Goal: Task Accomplishment & Management: Manage account settings

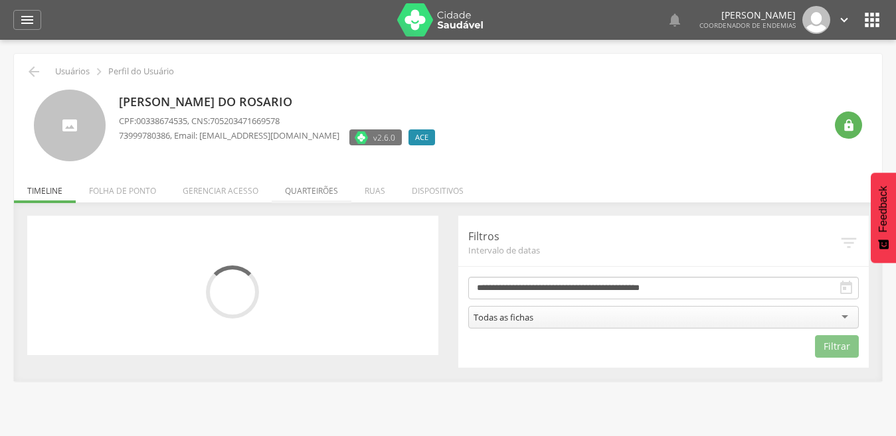
click at [305, 194] on li "Quarteirões" at bounding box center [312, 187] width 80 height 31
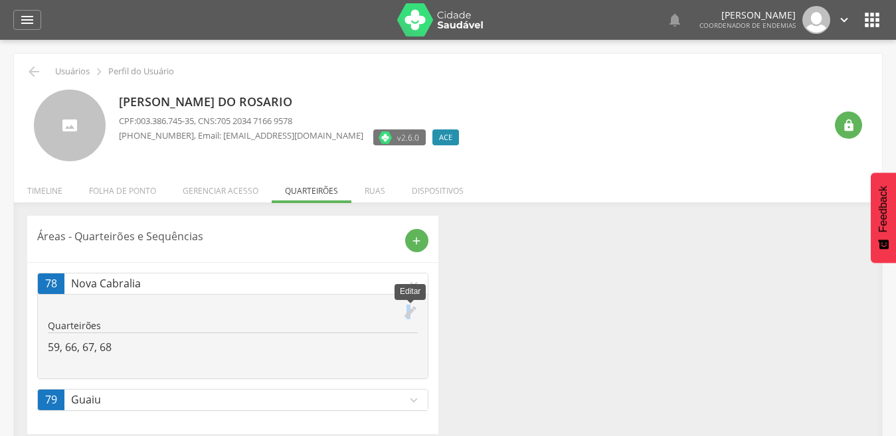
click at [408, 313] on icon "edit" at bounding box center [410, 312] width 15 height 15
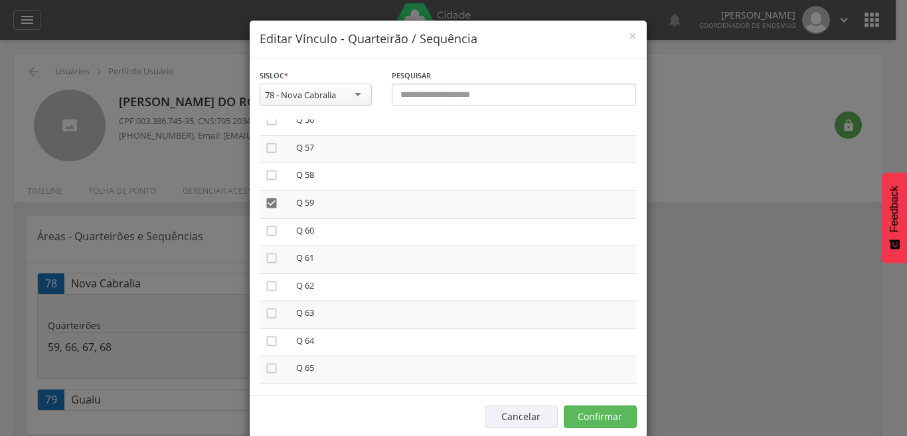
scroll to position [1548, 0]
click at [266, 211] on icon "" at bounding box center [271, 209] width 13 height 13
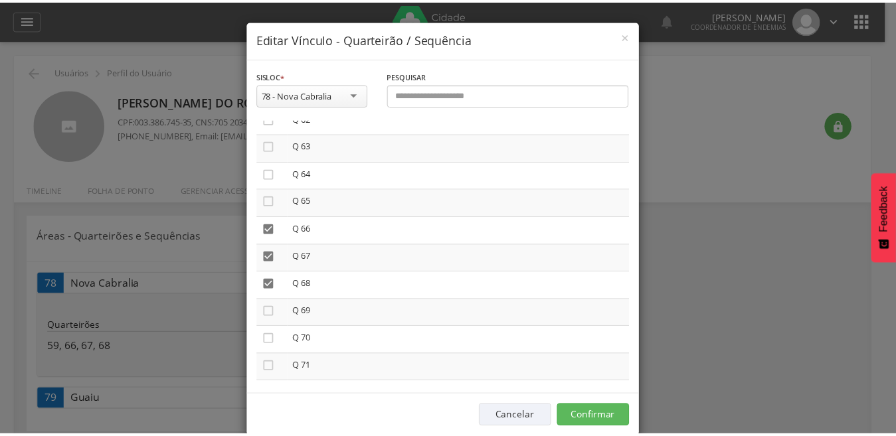
scroll to position [1728, 0]
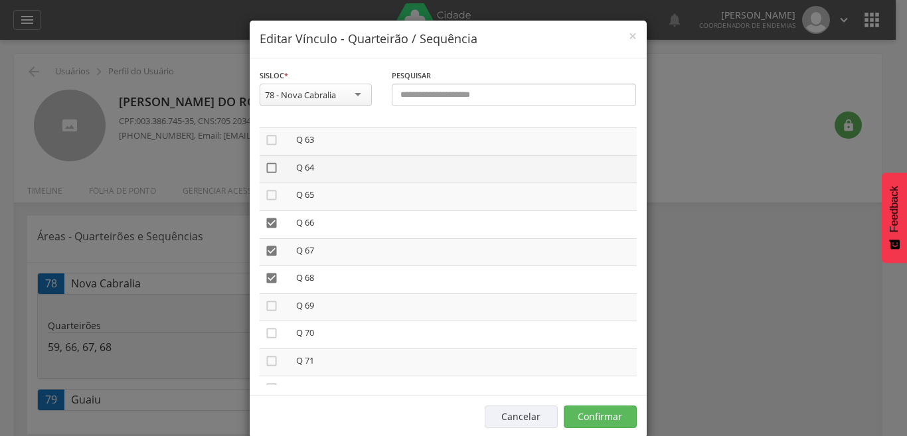
click at [266, 168] on icon "" at bounding box center [271, 167] width 13 height 13
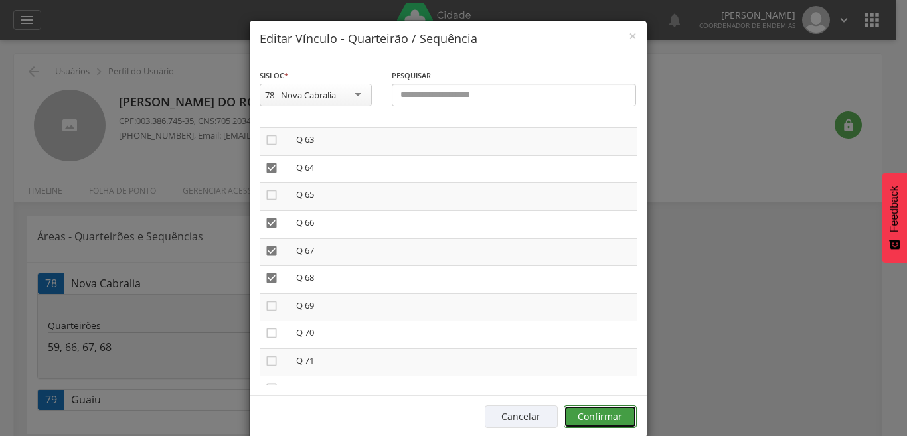
click at [592, 423] on button "Confirmar" at bounding box center [600, 417] width 73 height 23
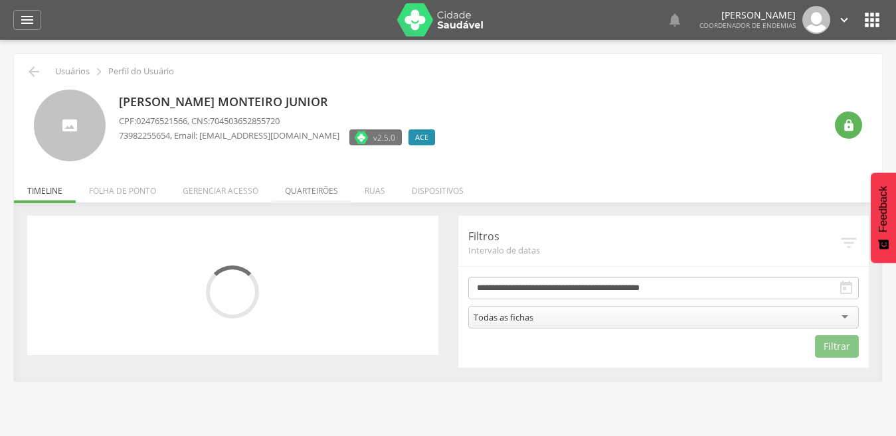
click at [315, 191] on li "Quarteirões" at bounding box center [312, 187] width 80 height 31
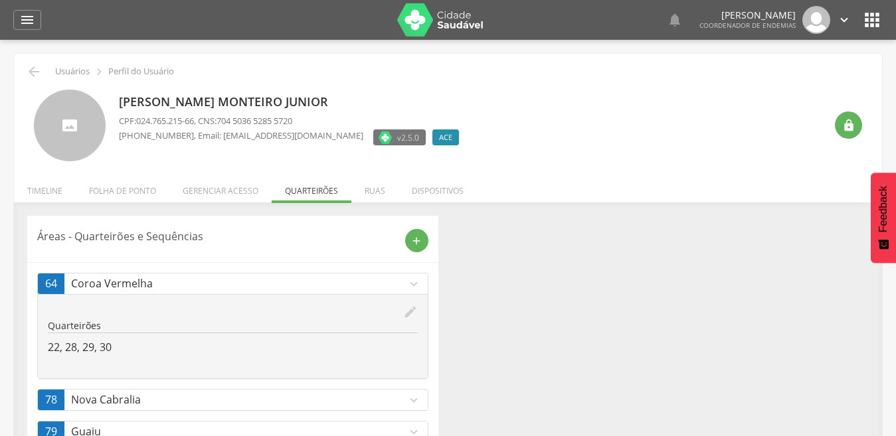
click at [413, 400] on icon "expand_more" at bounding box center [413, 400] width 15 height 15
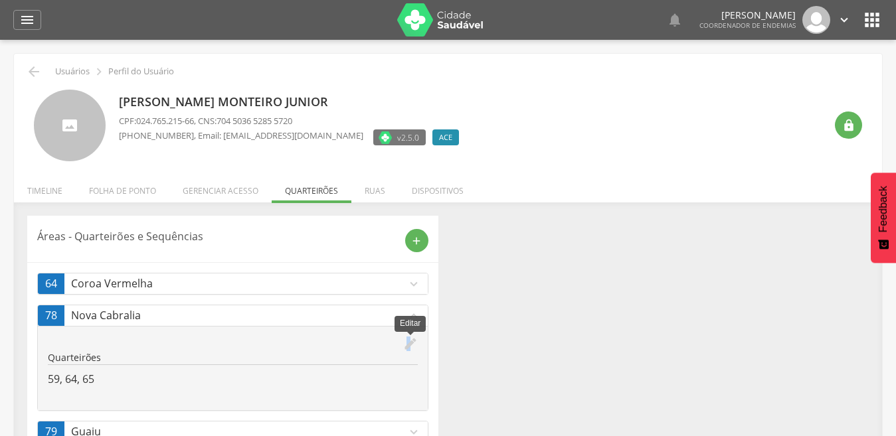
click at [408, 343] on icon "edit" at bounding box center [410, 344] width 15 height 15
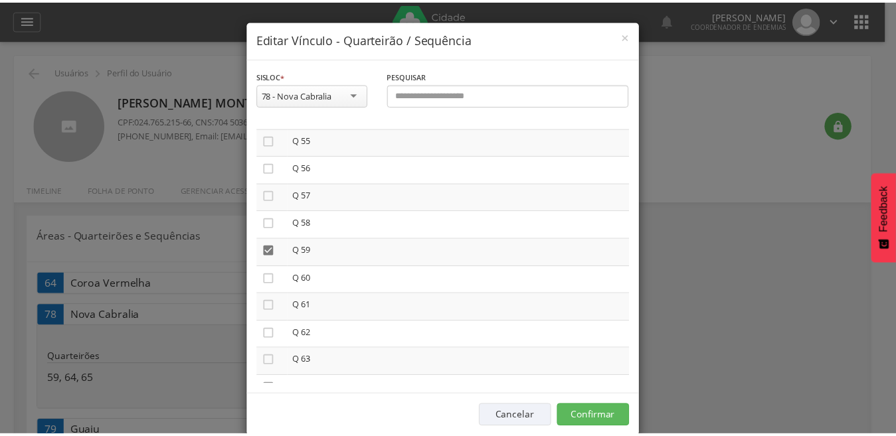
scroll to position [1549, 0]
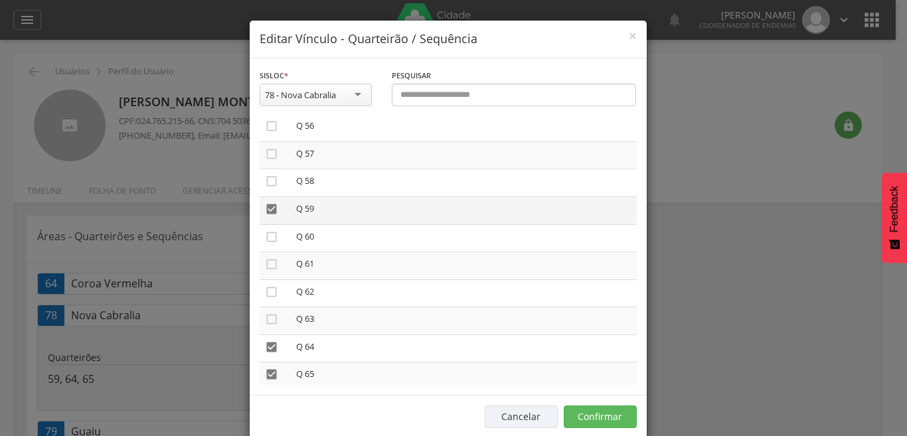
click at [265, 209] on icon "" at bounding box center [271, 209] width 13 height 13
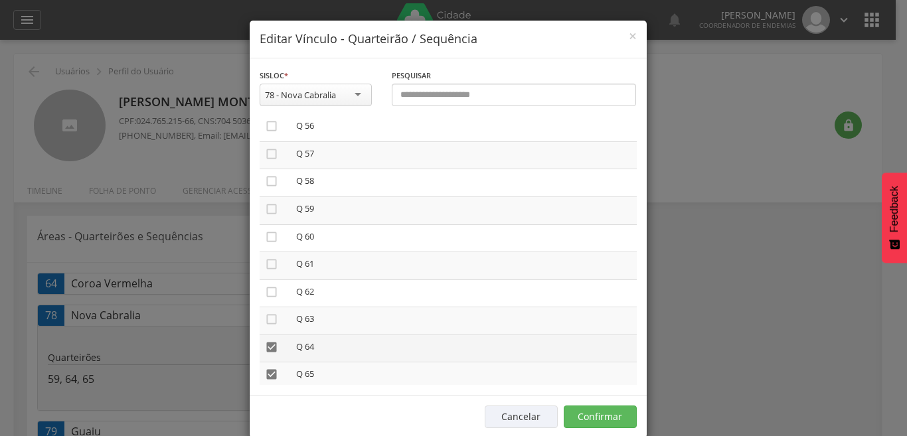
click at [266, 345] on icon "" at bounding box center [271, 347] width 13 height 13
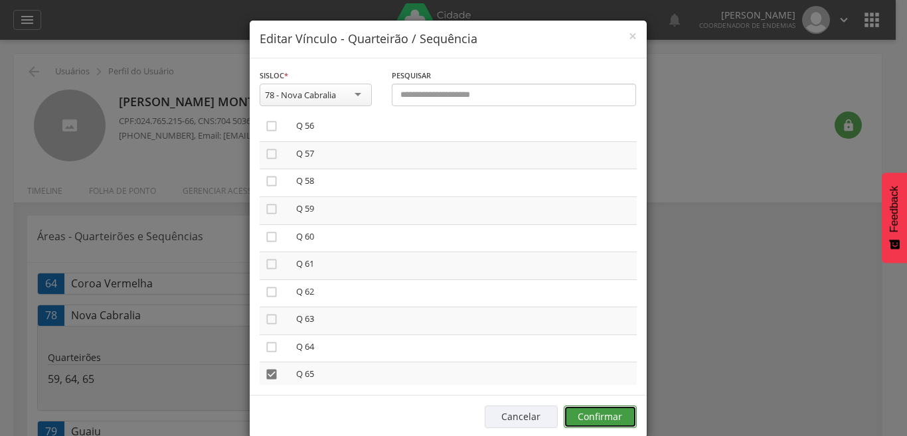
click at [602, 421] on button "Confirmar" at bounding box center [600, 417] width 73 height 23
